Goal: Navigation & Orientation: Find specific page/section

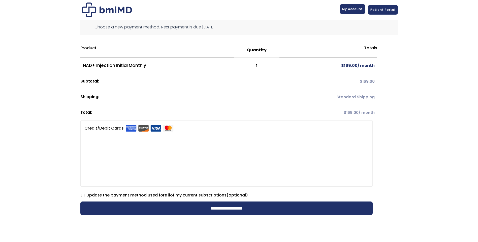
click at [354, 9] on span "My Account" at bounding box center [352, 9] width 21 height 4
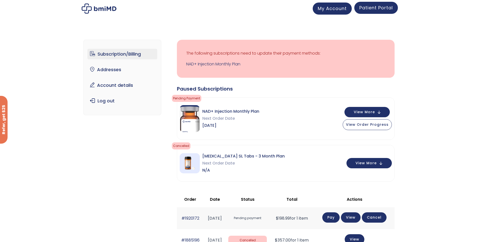
click at [380, 8] on span "Patient Portal" at bounding box center [376, 8] width 34 height 6
